Goal: Task Accomplishment & Management: Use online tool/utility

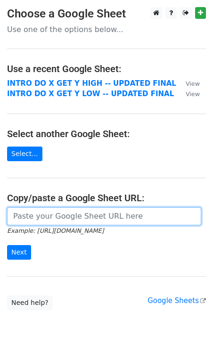
click at [41, 216] on input "url" at bounding box center [104, 217] width 194 height 18
paste input "https://docs.google.com/spreadsheets/d/1JCWpI-lnC1X_r_P-CA5EZmJDh33FLIIB08R1_xD…"
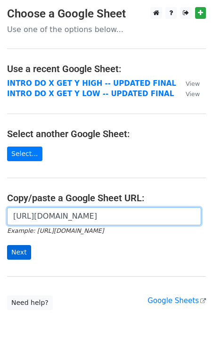
scroll to position [0, 276]
type input "https://docs.google.com/spreadsheets/d/1JCWpI-lnC1X_r_P-CA5EZmJDh33FLIIB08R1_xD…"
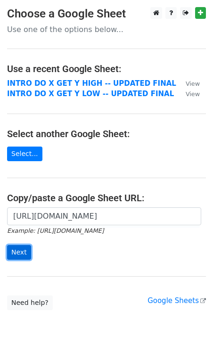
scroll to position [0, 0]
click at [20, 251] on input "Next" at bounding box center [19, 252] width 24 height 15
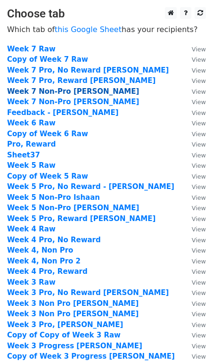
click at [67, 92] on strong "Week 7 Non-Pro [PERSON_NAME]" at bounding box center [73, 91] width 132 height 8
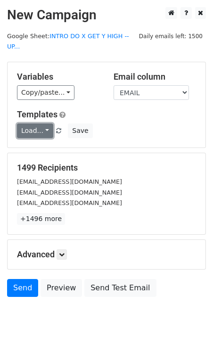
click at [44, 124] on link "Load..." at bounding box center [35, 131] width 36 height 15
click at [0, 0] on link "[New Sx Metrics] Daily [ESP]" at bounding box center [0, 0] width 0 height 0
click at [44, 124] on link "Load..." at bounding box center [35, 131] width 36 height 15
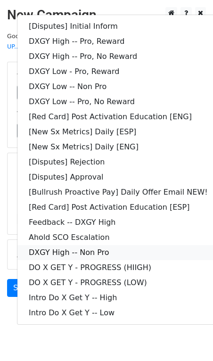
click at [42, 245] on link "DXGY High -- Non Pro" at bounding box center [118, 252] width 202 height 15
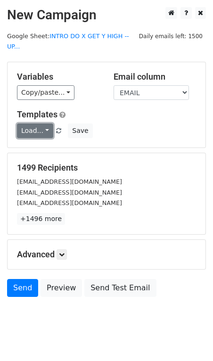
click at [43, 124] on link "Load..." at bounding box center [35, 131] width 36 height 15
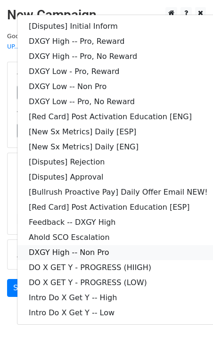
click at [33, 245] on link "DXGY High -- Non Pro" at bounding box center [118, 252] width 202 height 15
